Goal: Task Accomplishment & Management: Complete application form

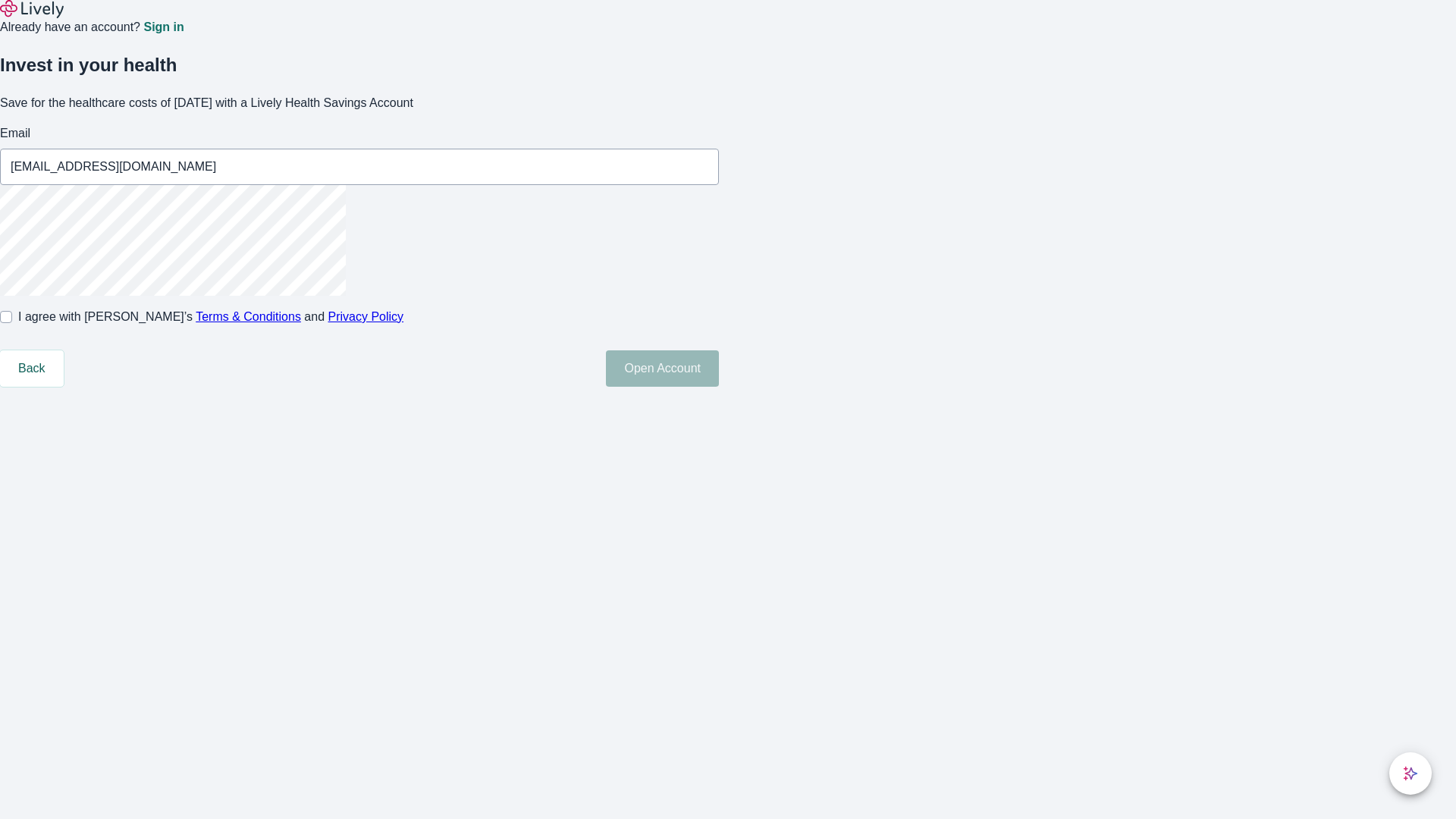
click at [12, 323] on input "I agree with Lively’s Terms & Conditions and Privacy Policy" at bounding box center [6, 317] width 12 height 12
checkbox input "true"
click at [719, 386] on button "Open Account" at bounding box center [663, 368] width 113 height 36
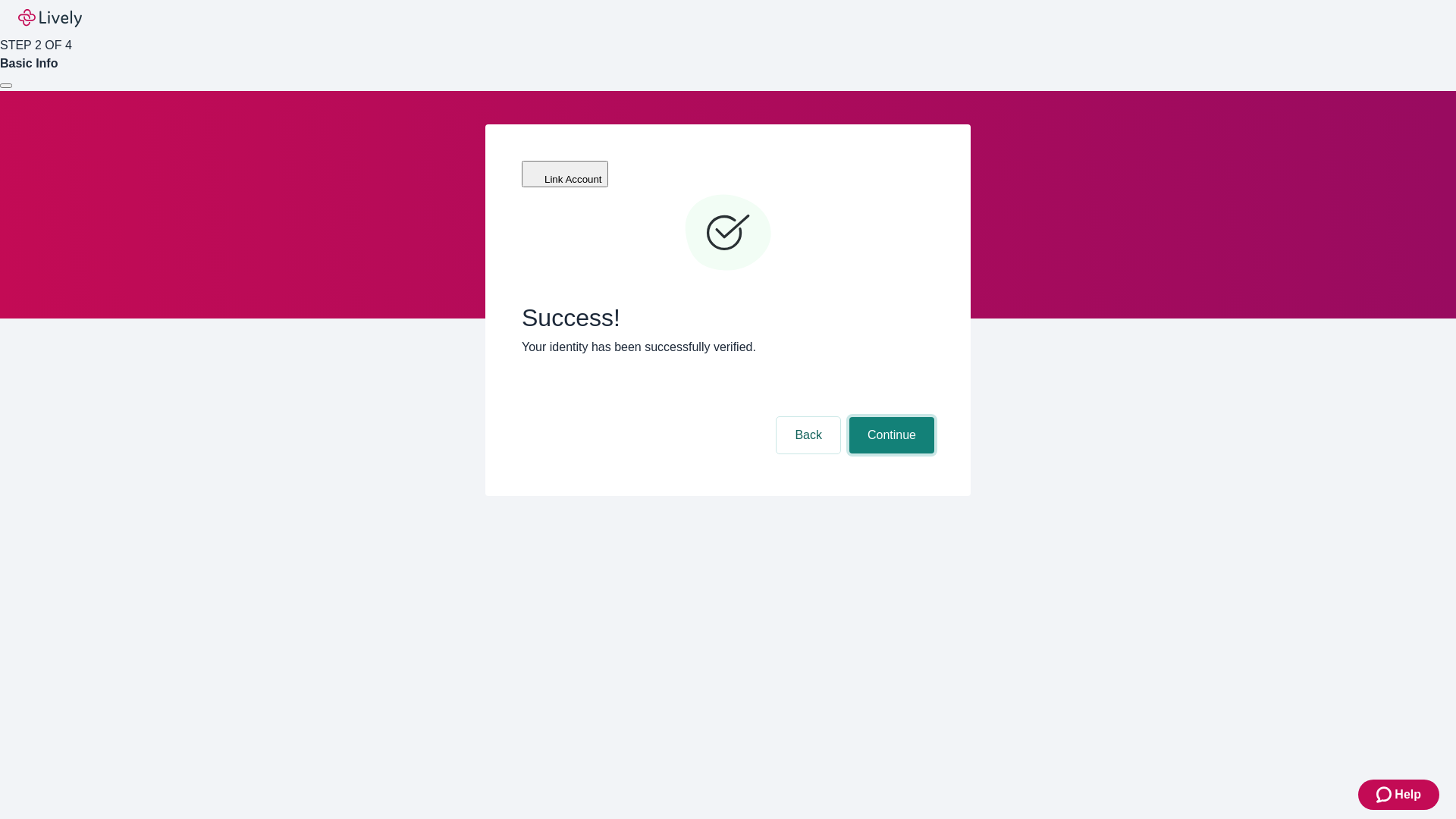
click at [890, 417] on button "Continue" at bounding box center [891, 435] width 84 height 36
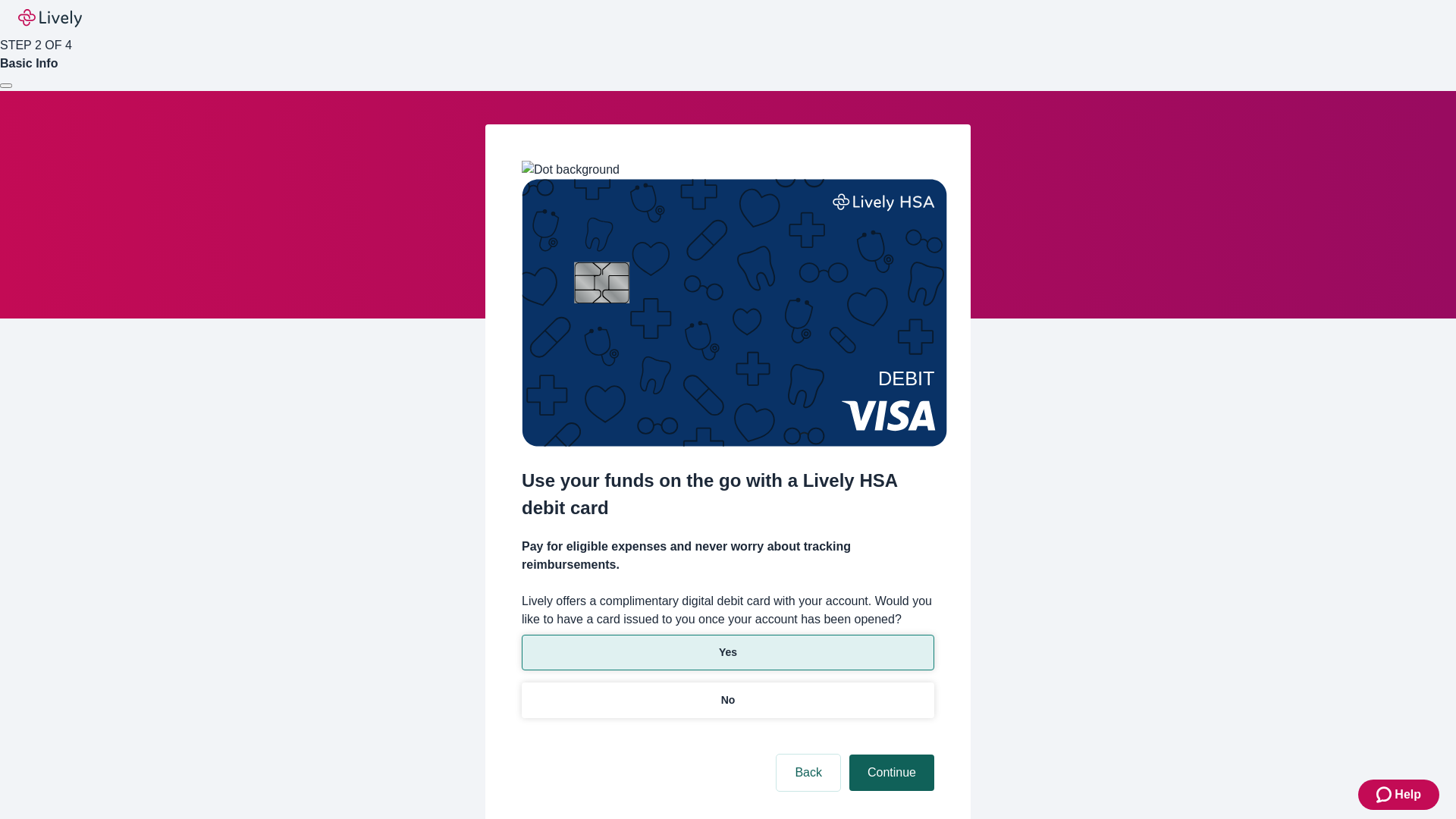
click at [727, 644] on p "Yes" at bounding box center [728, 652] width 19 height 16
click at [890, 755] on button "Continue" at bounding box center [891, 773] width 84 height 36
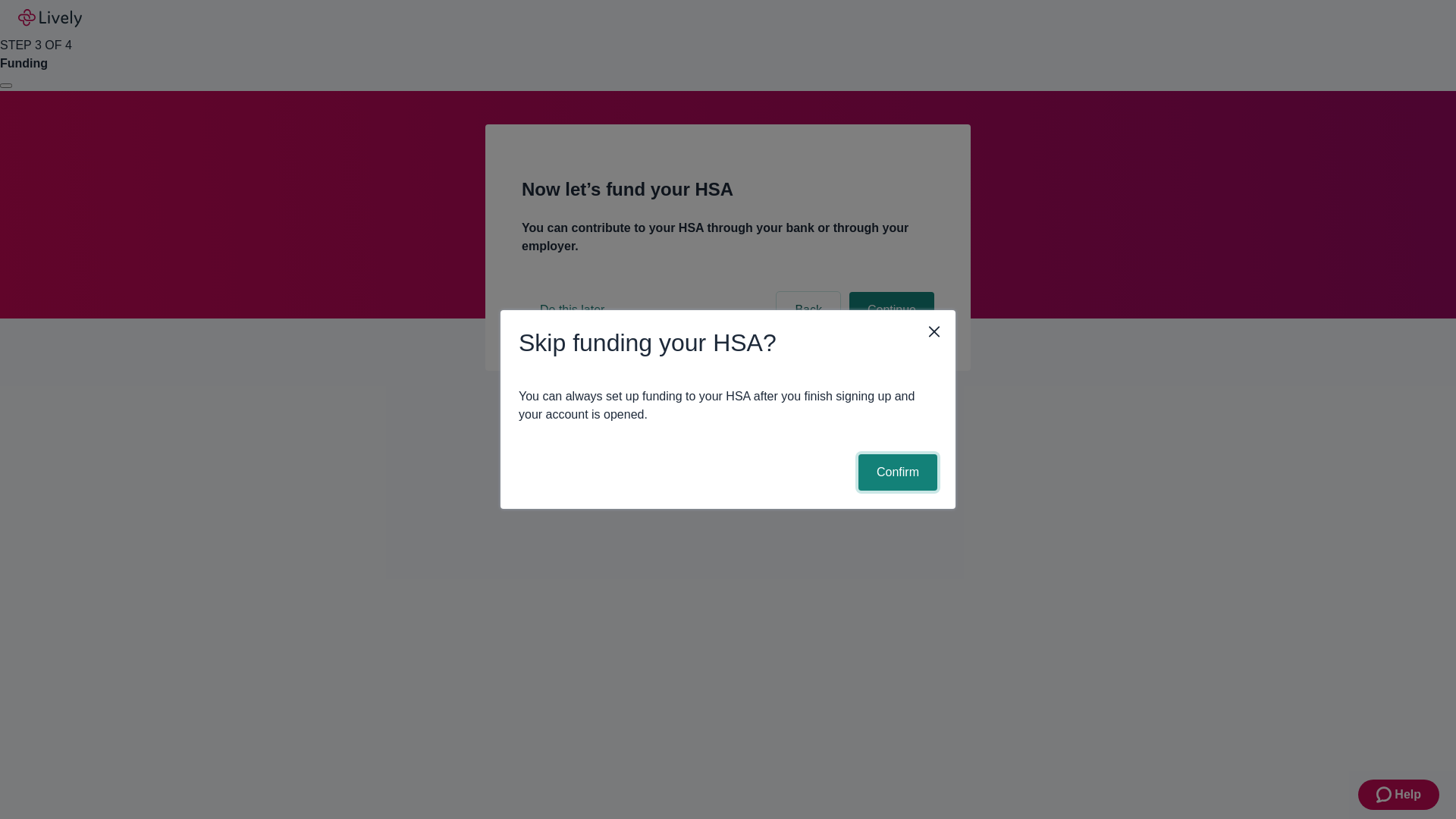
click at [895, 473] on button "Confirm" at bounding box center [897, 472] width 79 height 36
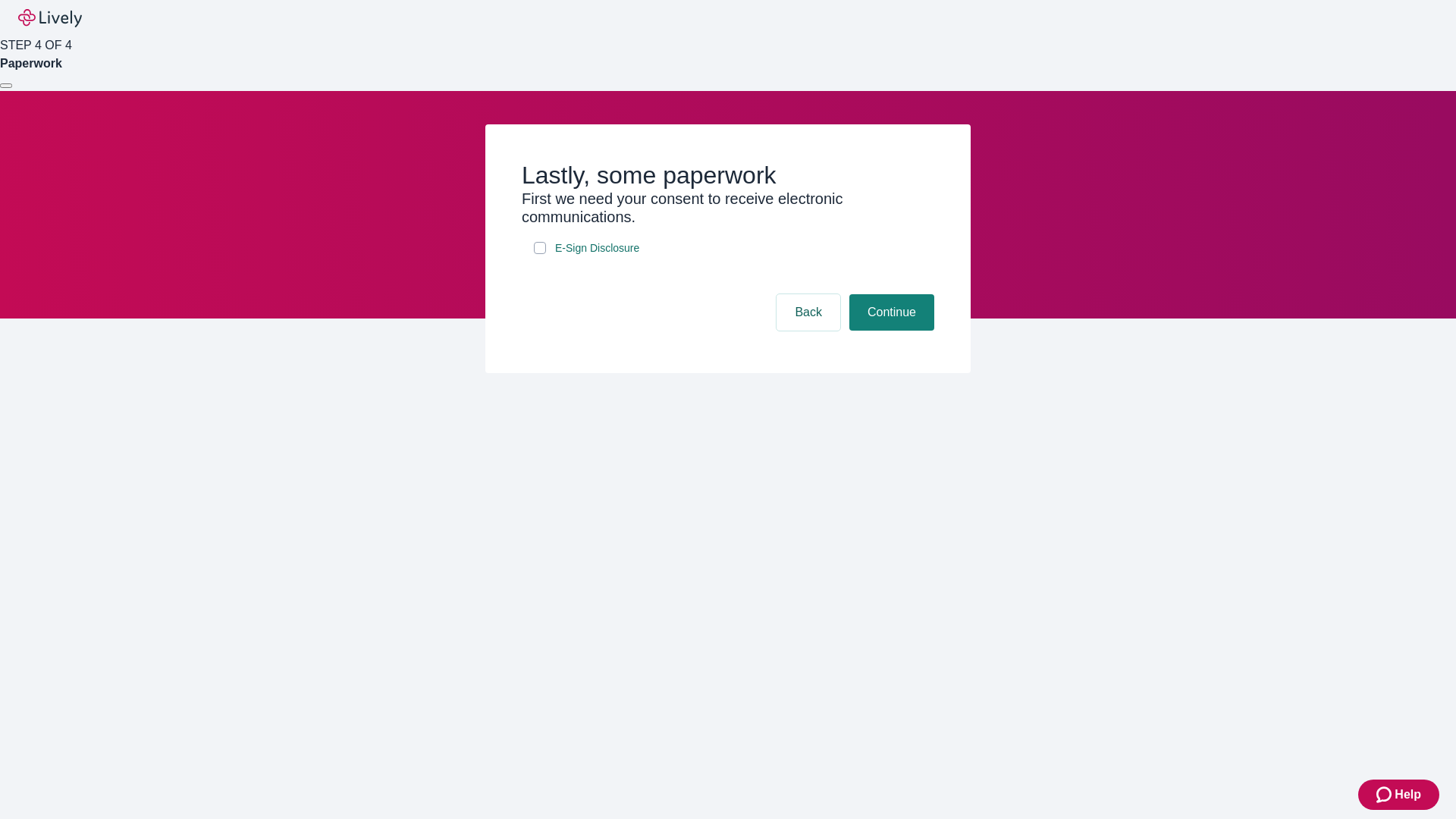
click at [540, 254] on input "E-Sign Disclosure" at bounding box center [540, 248] width 12 height 12
checkbox input "true"
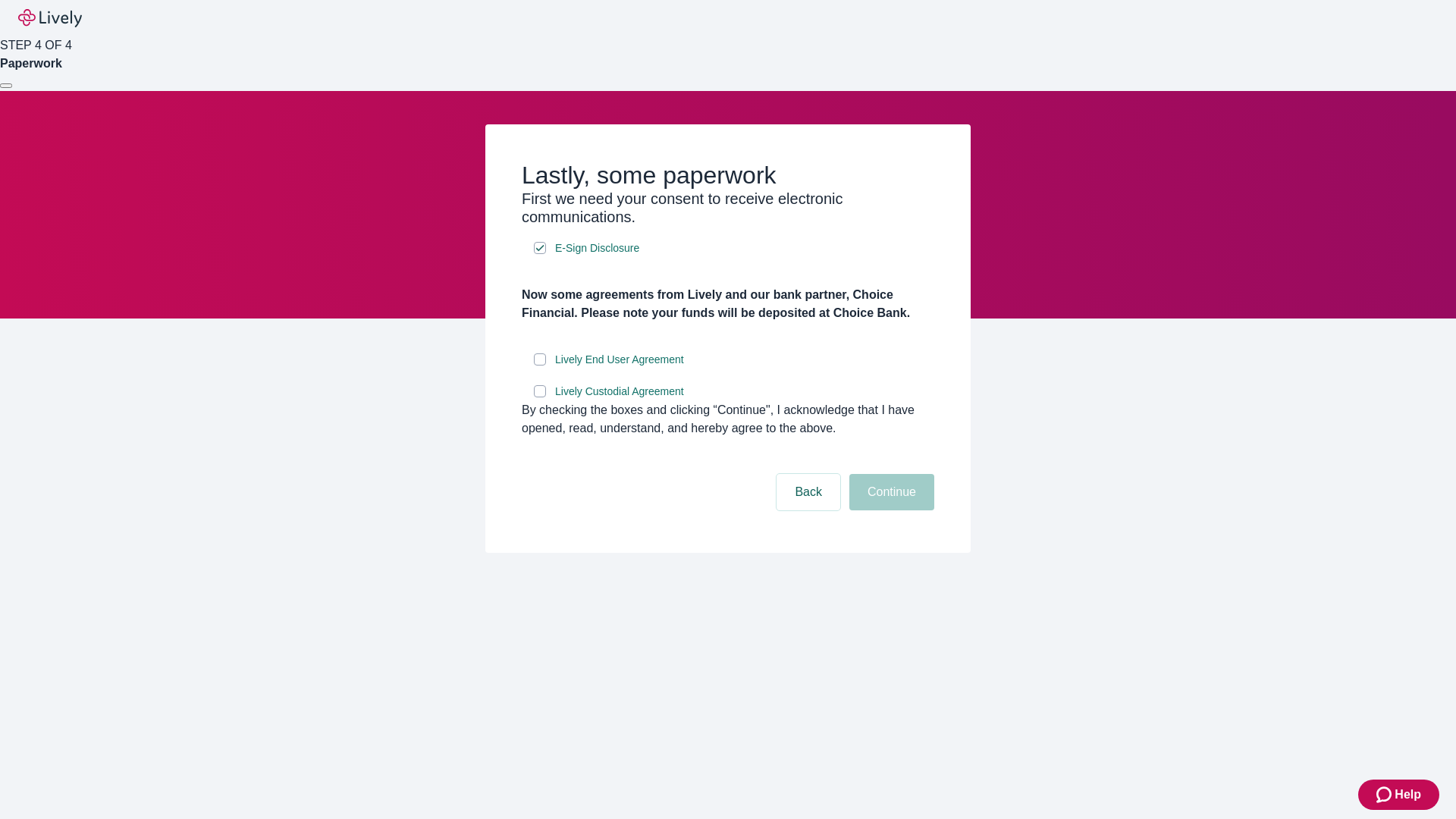
click at [540, 366] on input "Lively End User Agreement" at bounding box center [540, 359] width 12 height 12
checkbox input "true"
click at [540, 397] on input "Lively Custodial Agreement" at bounding box center [540, 391] width 12 height 12
checkbox input "true"
click at [890, 511] on button "Continue" at bounding box center [891, 491] width 84 height 36
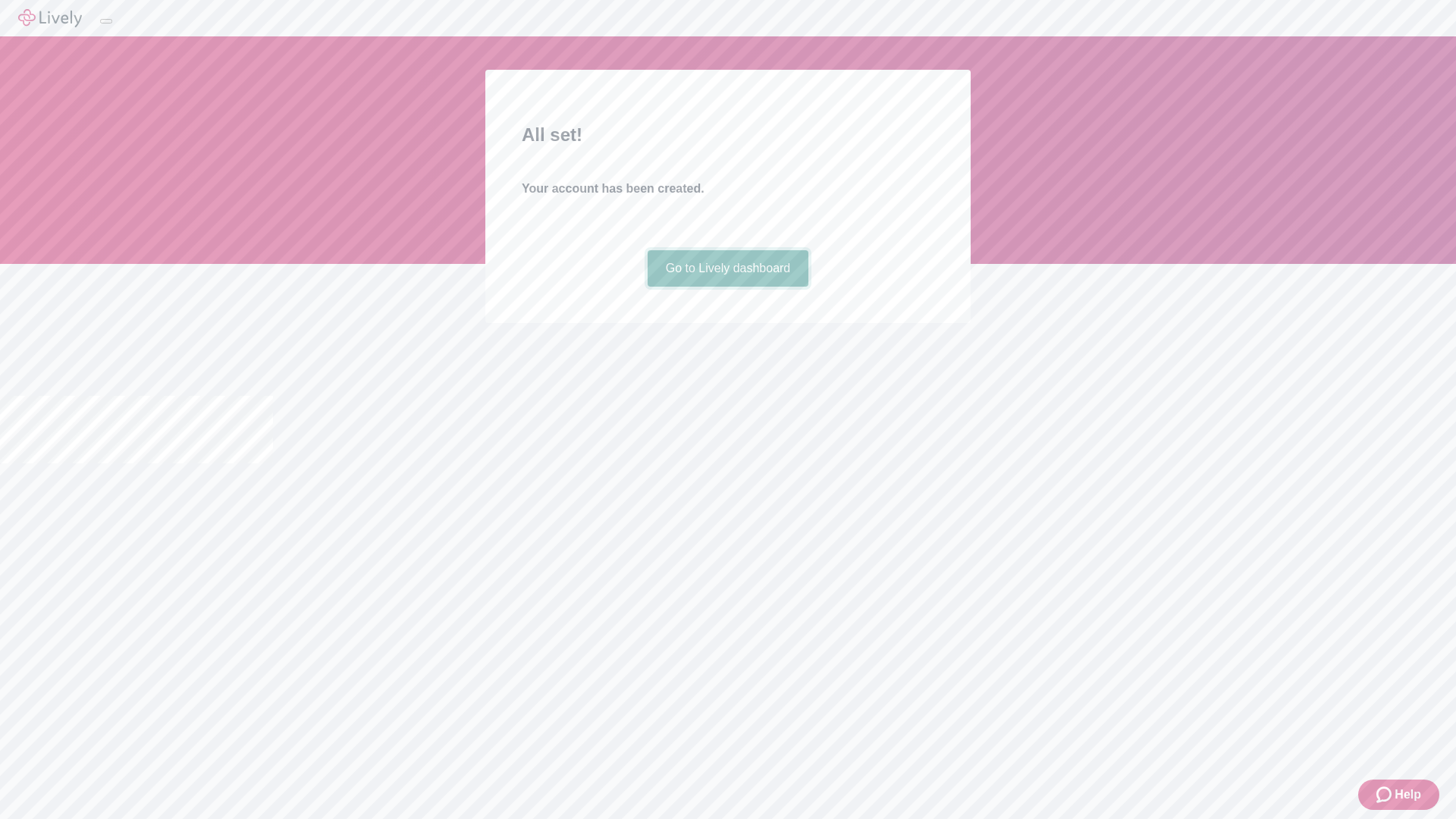
click at [727, 287] on link "Go to Lively dashboard" at bounding box center [728, 267] width 162 height 36
